Goal: Task Accomplishment & Management: Use online tool/utility

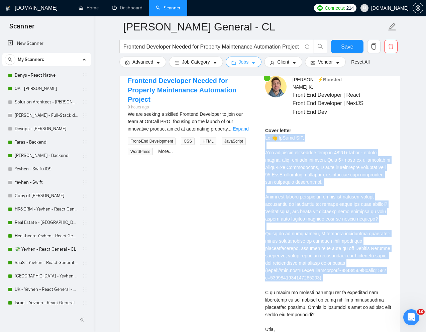
scroll to position [81, 0]
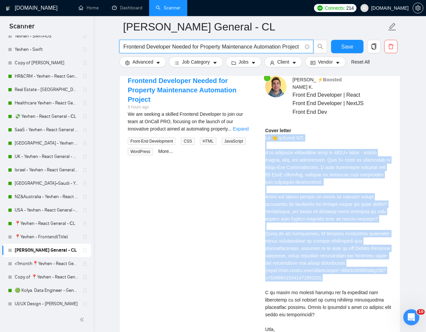
click at [211, 47] on input "Frontend Developer Needed for Property Maintenance Automation Project" at bounding box center [212, 46] width 178 height 8
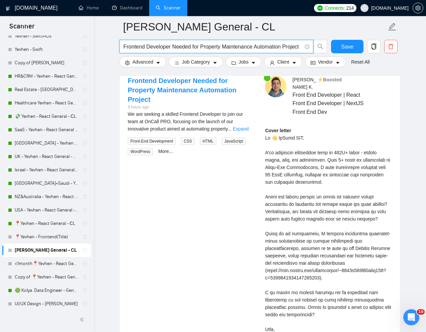
click at [211, 47] on input "Frontend Developer Needed for Property Maintenance Automation Project" at bounding box center [212, 46] width 178 height 8
paste input "Next.js Developer Needed for Our Agency"
type input "Next.js Developer Needed for Our Agency"
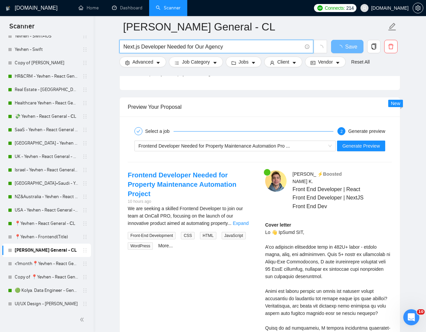
scroll to position [1239, 0]
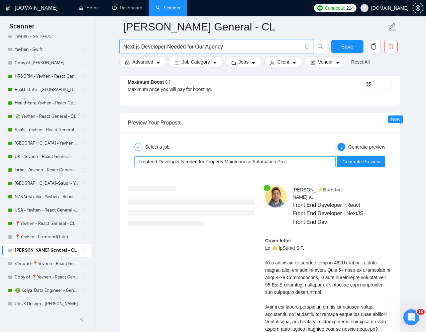
click at [290, 163] on span "Frontend Developer Needed for Property Maintenance Automation Pro ..." at bounding box center [213, 161] width 151 height 5
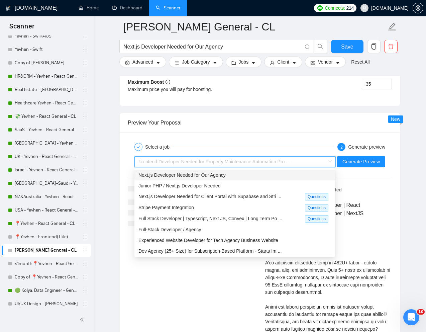
click at [233, 177] on div "Next.js Developer Needed for Our Agency" at bounding box center [234, 174] width 193 height 7
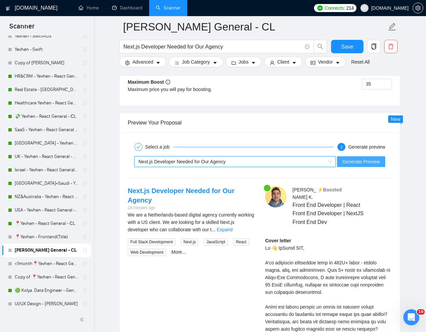
click at [351, 160] on span "Generate Preview" at bounding box center [360, 161] width 37 height 7
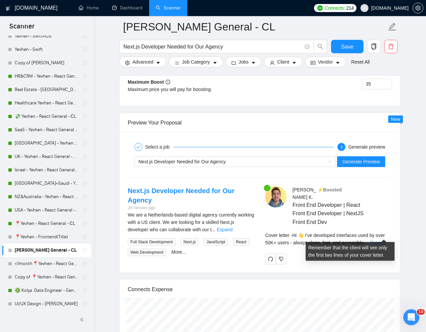
click at [383, 240] on link "Expand" at bounding box center [378, 242] width 16 height 5
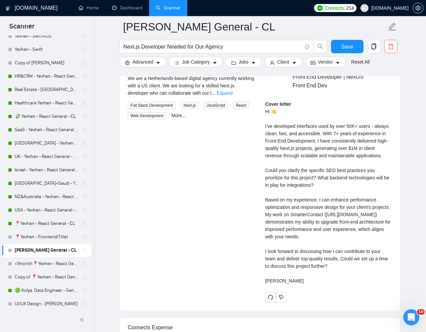
scroll to position [1376, 0]
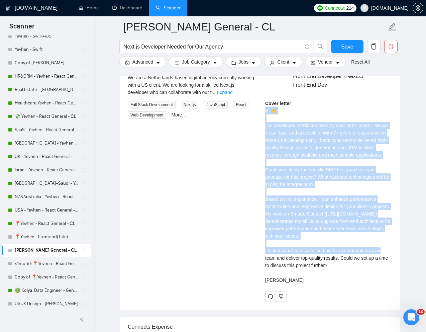
drag, startPoint x: 264, startPoint y: 104, endPoint x: 300, endPoint y: 256, distance: 156.4
click at [300, 256] on div "[PERSON_NAME] ⚡️Boosted Front End Developer | React Front End Developer | NextJ…" at bounding box center [328, 175] width 137 height 252
copy div "Hi 👋 I’ve developed interfaces used by over 50K+ users - always clean, fast, an…"
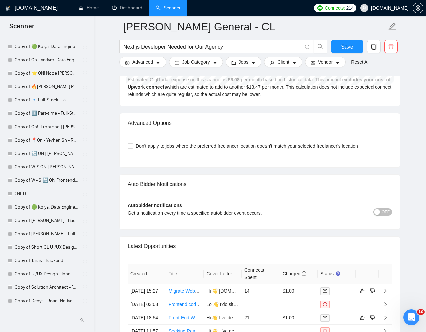
scroll to position [1712, 0]
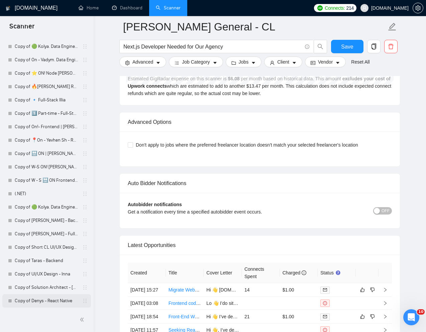
click at [39, 298] on link "Copy of Denys - React Native" at bounding box center [47, 300] width 64 height 13
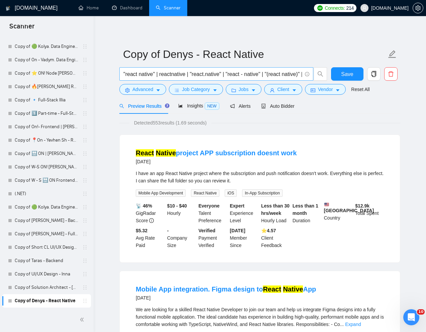
click at [235, 70] on input ""react native" | reactnative | "react.native" | "react - native" | "(react nati…" at bounding box center [212, 74] width 178 height 8
paste input "React Native Developer for Personal Safety App MVP"
type input "React Native Developer for Personal Safety App MVP"
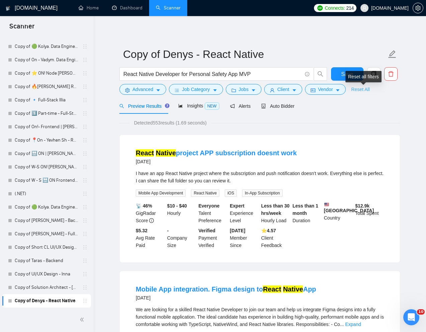
click at [364, 87] on link "Reset All" at bounding box center [360, 89] width 18 height 7
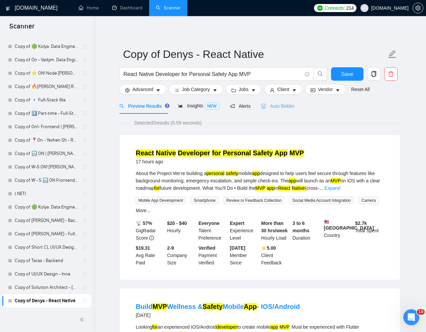
click at [278, 111] on div "Auto Bidder" at bounding box center [277, 106] width 33 height 16
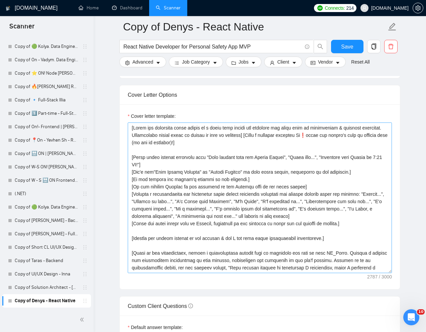
scroll to position [704, 0]
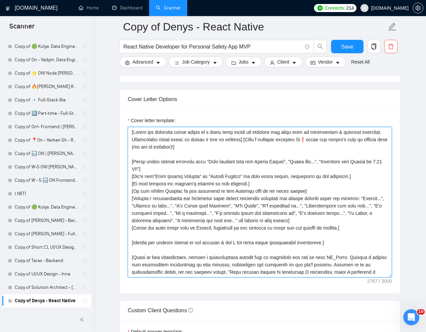
click at [215, 169] on textarea "Cover letter template:" at bounding box center [260, 202] width 264 height 150
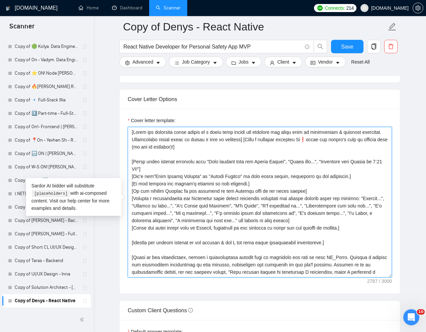
click at [215, 169] on textarea "Cover letter template:" at bounding box center [260, 202] width 264 height 150
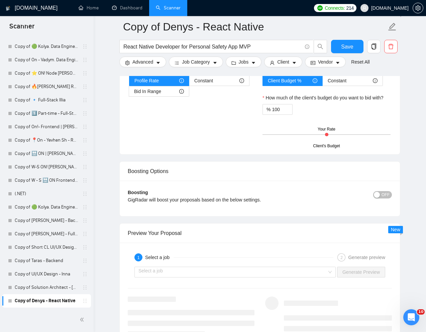
scroll to position [1170, 0]
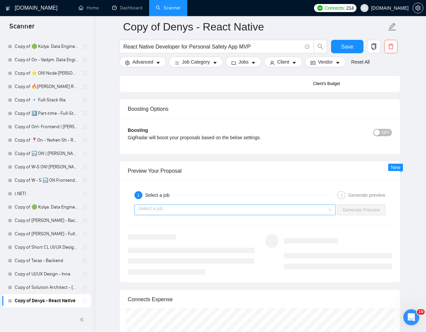
click at [223, 208] on input "search" at bounding box center [232, 210] width 189 height 10
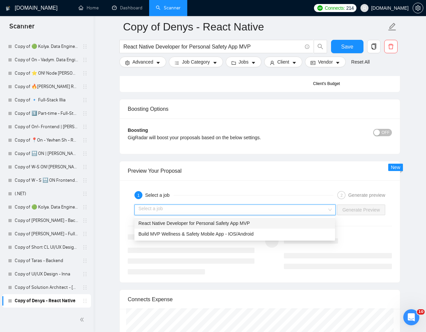
click at [178, 223] on span "React Native Developer for Personal Safety App MVP" at bounding box center [193, 222] width 111 height 5
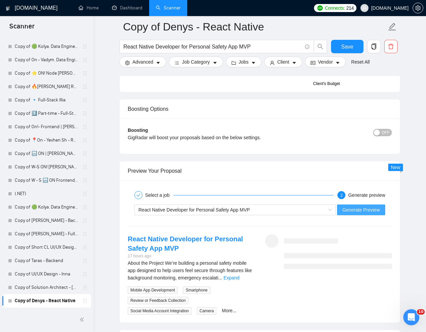
click at [366, 213] on button "Generate Preview" at bounding box center [361, 209] width 48 height 11
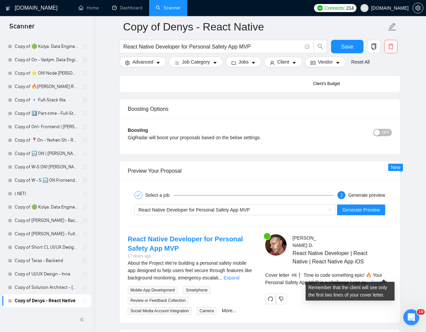
click at [377, 279] on link "Expand" at bounding box center [379, 281] width 16 height 5
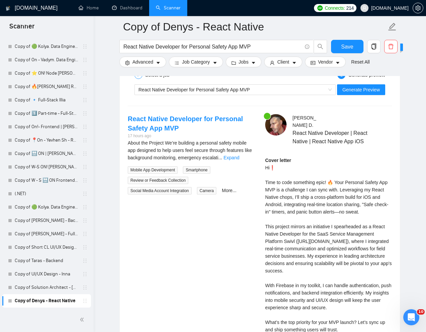
scroll to position [1290, 0]
click at [383, 197] on div "Cover letter Hi❗ Time to code something epic! 🔥 Your Personal Safety App MVP is…" at bounding box center [328, 251] width 127 height 191
copy div "afe"
click at [286, 277] on div "Cover letter Hi❗ Time to code something epic! 🔥 Your Personal Safety App MVP is…" at bounding box center [328, 251] width 127 height 191
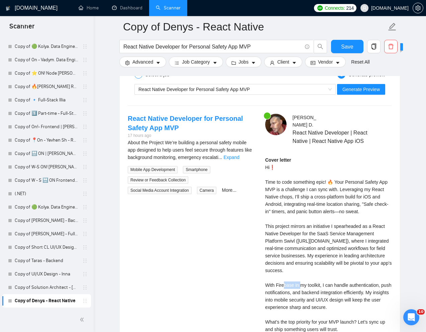
click at [286, 277] on div "Cover letter Hi❗ Time to code something epic! 🔥 Your Personal Safety App MVP is…" at bounding box center [328, 251] width 127 height 191
copy div "irebase"
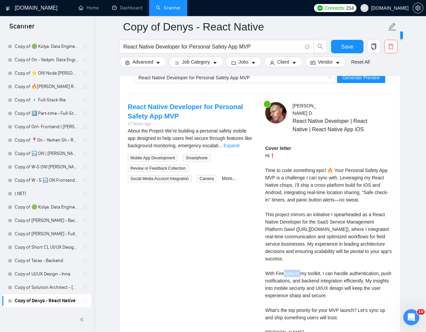
scroll to position [1304, 0]
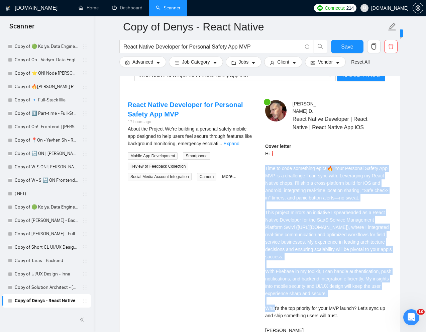
drag, startPoint x: 264, startPoint y: 160, endPoint x: 371, endPoint y: 295, distance: 172.0
click at [371, 295] on div "[PERSON_NAME] React Native Developer | React Native | React Native App iOS Cove…" at bounding box center [328, 225] width 137 height 251
copy div "Time to code something epic! 🔥 Your Personal Safety App MVP is a challenge I ca…"
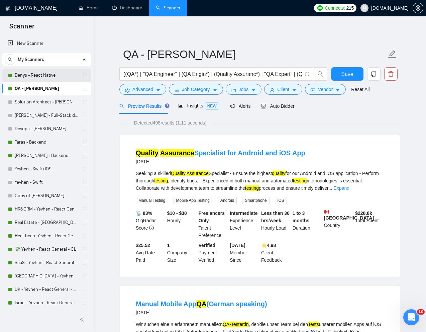
click at [43, 76] on link "Denys - React Native" at bounding box center [47, 75] width 64 height 13
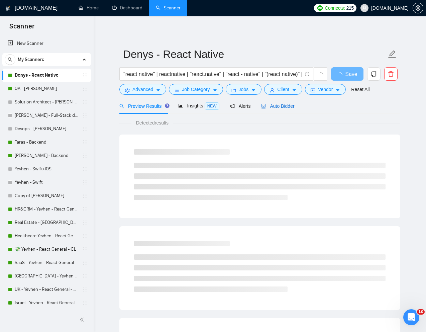
click at [274, 105] on span "Auto Bidder" at bounding box center [277, 105] width 33 height 5
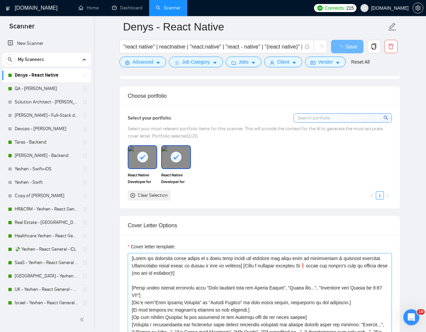
scroll to position [628, 0]
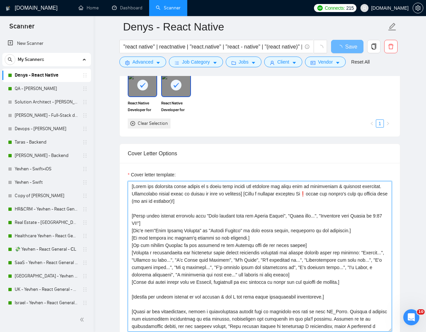
click at [235, 254] on textarea "Cover letter template:" at bounding box center [260, 256] width 264 height 150
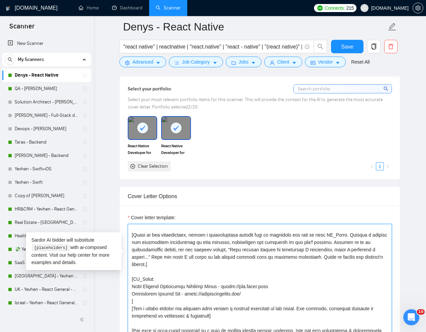
scroll to position [125, 0]
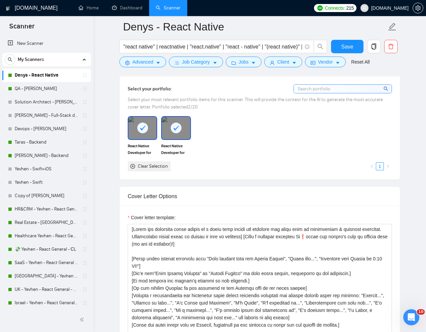
scroll to position [125, 0]
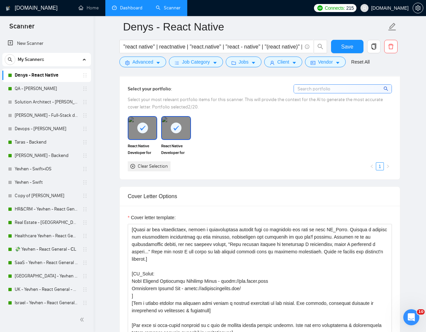
click at [128, 8] on link "Dashboard" at bounding box center [127, 8] width 30 height 6
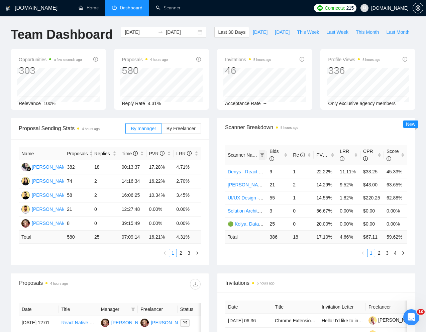
click at [260, 157] on icon "filter" at bounding box center [262, 155] width 4 height 4
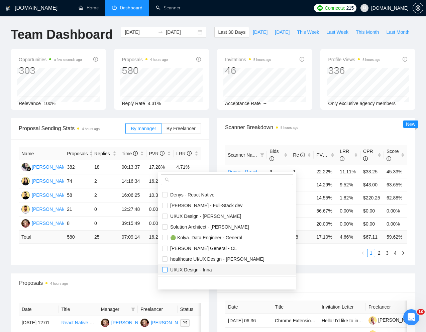
click at [166, 268] on input "checkbox" at bounding box center [164, 269] width 5 height 5
click at [288, 271] on div "Proposal Sending Stats 4 hours ago By manager By Freelancer Name Proposals Repl…" at bounding box center [213, 195] width 412 height 155
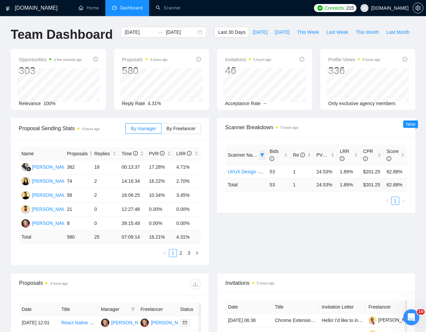
click at [262, 156] on icon "filter" at bounding box center [262, 154] width 4 height 3
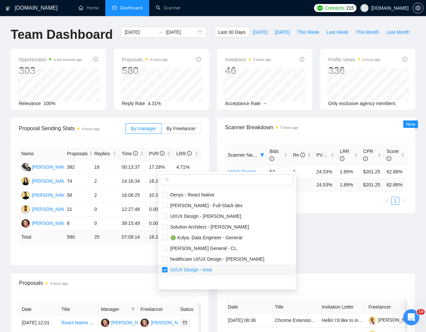
click at [165, 268] on input "checkbox" at bounding box center [164, 269] width 5 height 5
checkbox input "false"
click at [164, 204] on input "checkbox" at bounding box center [164, 205] width 5 height 5
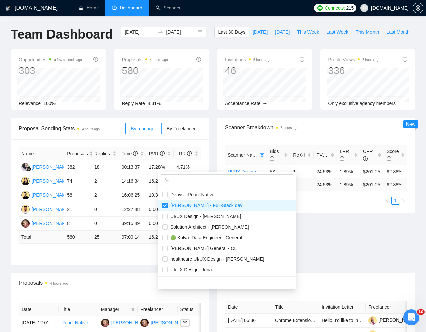
click at [305, 253] on div "Proposal Sending Stats 4 hours ago By manager By Freelancer Name Proposals Repl…" at bounding box center [213, 195] width 412 height 155
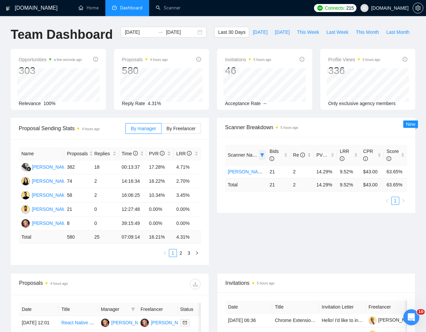
click at [263, 157] on icon "filter" at bounding box center [262, 155] width 4 height 4
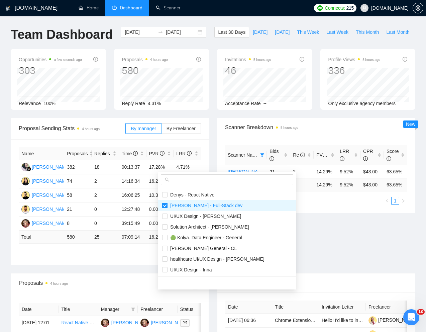
click at [247, 157] on span "Scanner Name" at bounding box center [243, 154] width 31 height 5
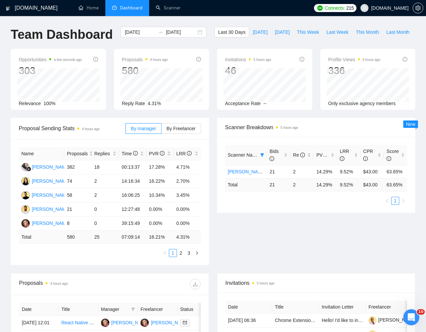
click at [245, 157] on span "Scanner Name" at bounding box center [243, 154] width 31 height 5
click at [263, 157] on icon "filter" at bounding box center [262, 155] width 4 height 4
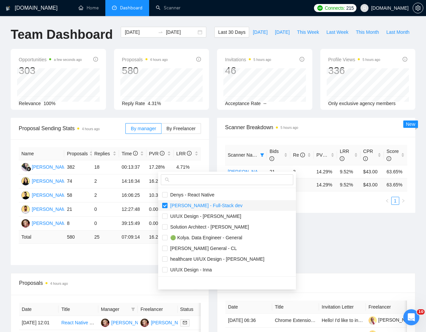
click at [165, 203] on input "checkbox" at bounding box center [164, 205] width 5 height 5
checkbox input "false"
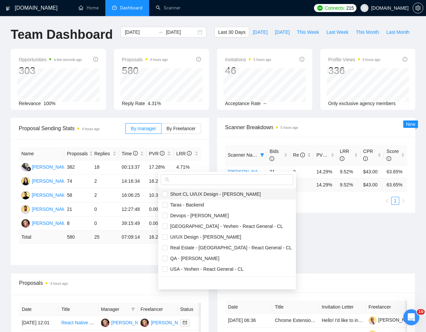
scroll to position [77, 0]
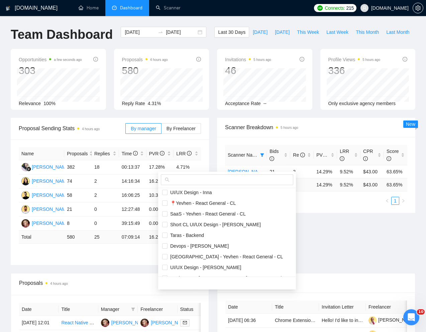
click at [301, 243] on div "Proposal Sending Stats 4 hours ago By manager By Freelancer Name Proposals Repl…" at bounding box center [213, 195] width 412 height 155
